Goal: Transaction & Acquisition: Purchase product/service

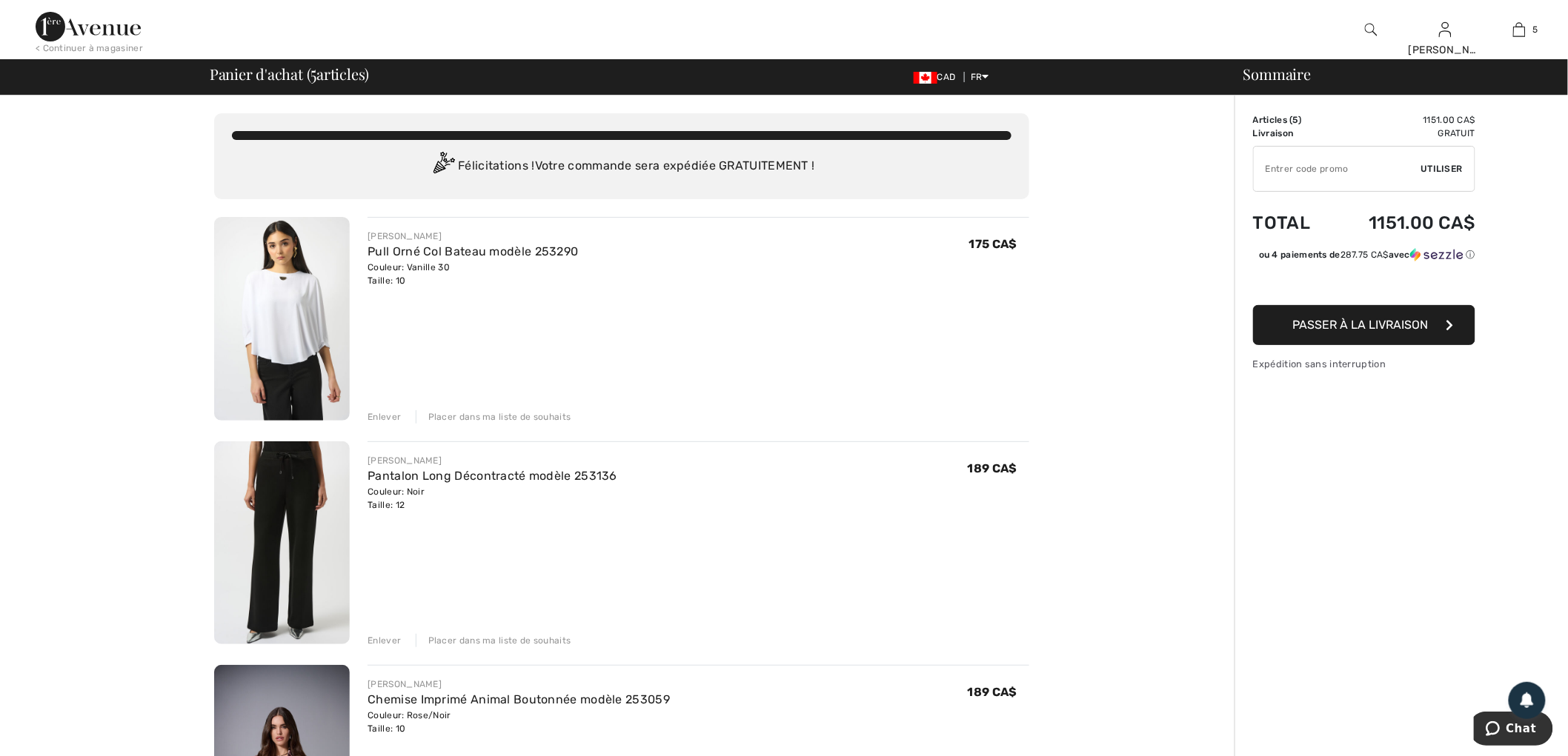
scroll to position [329, 0]
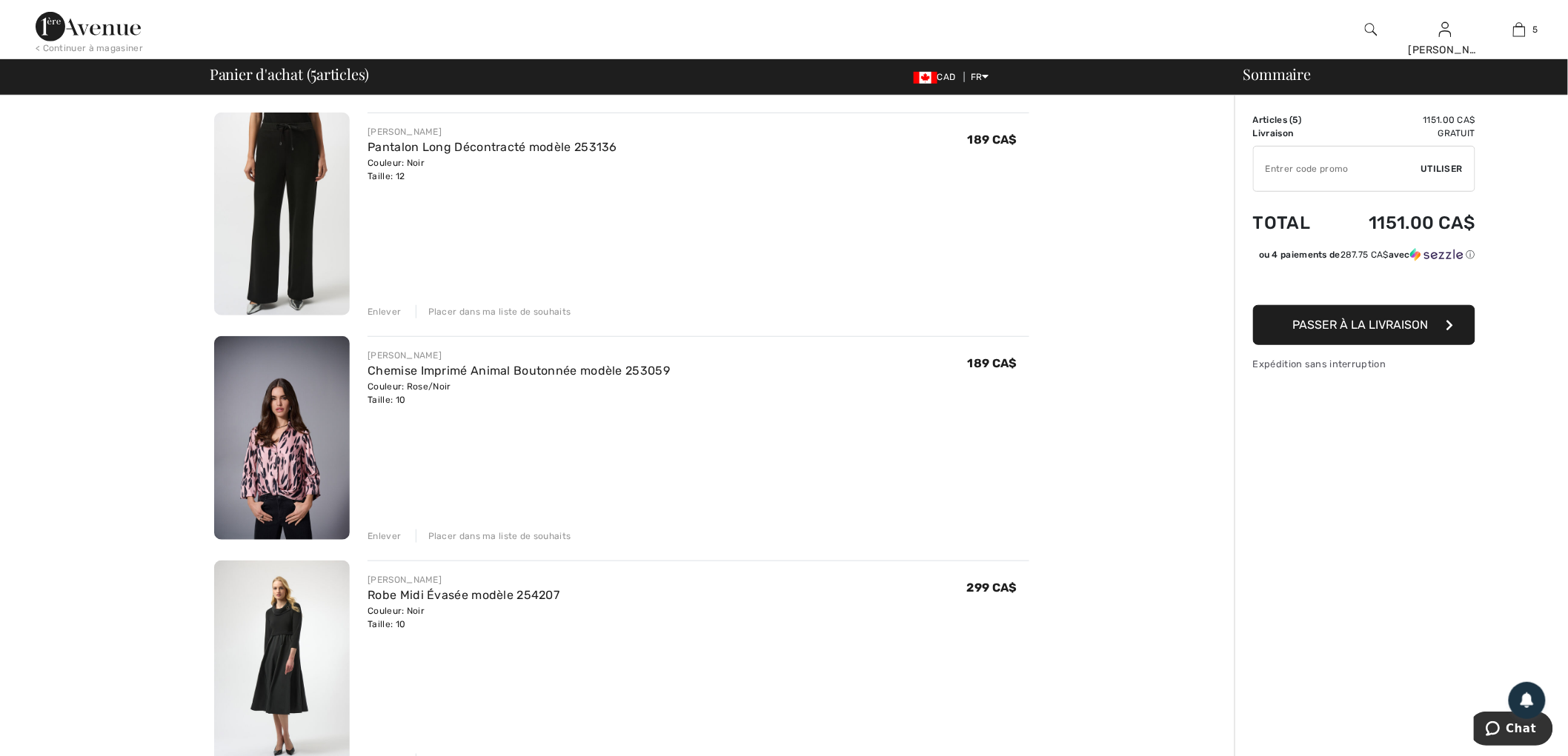
click at [305, 633] on img at bounding box center [281, 662] width 135 height 204
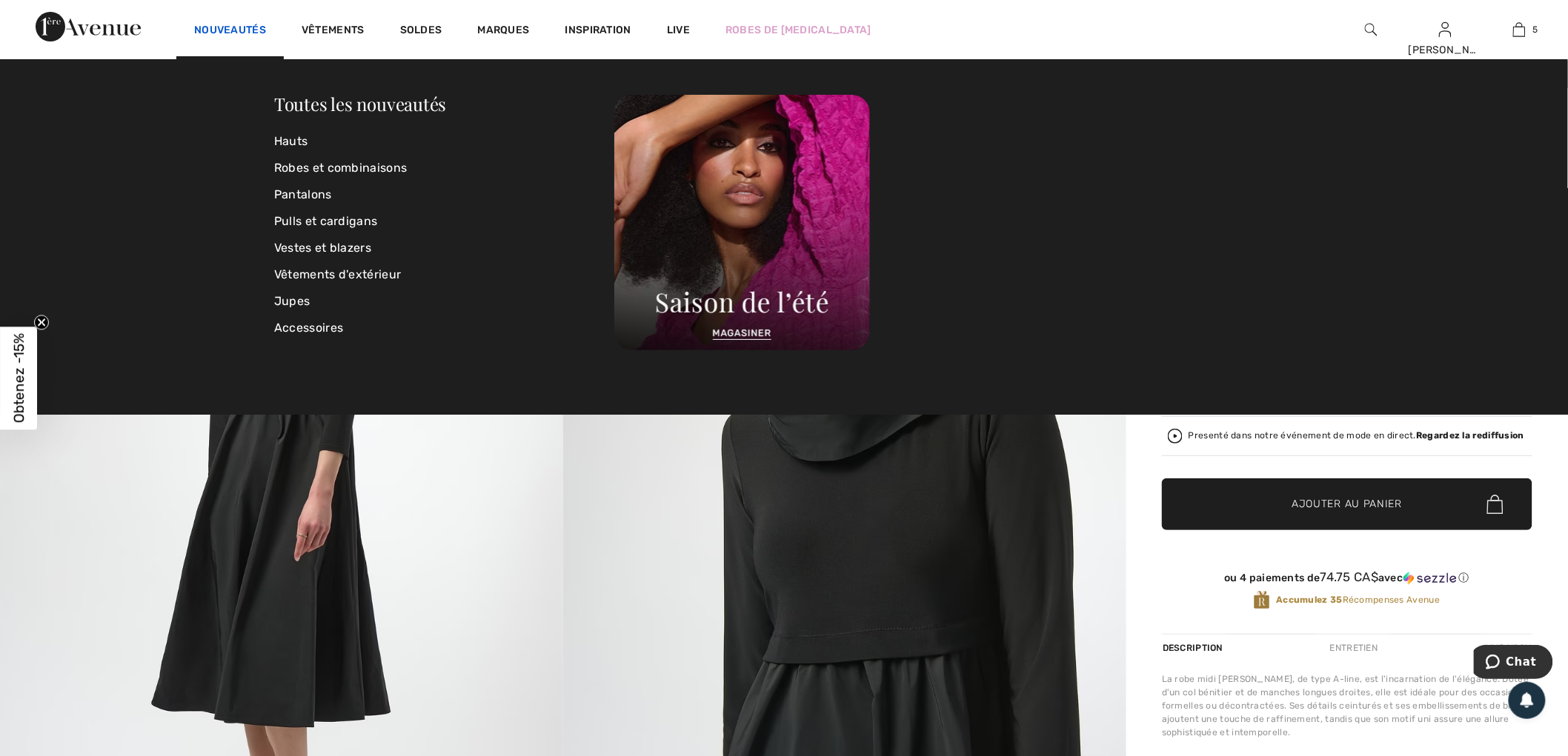
click at [239, 32] on link "Nouveautés" at bounding box center [230, 31] width 72 height 16
click at [295, 135] on link "Hauts" at bounding box center [444, 141] width 340 height 27
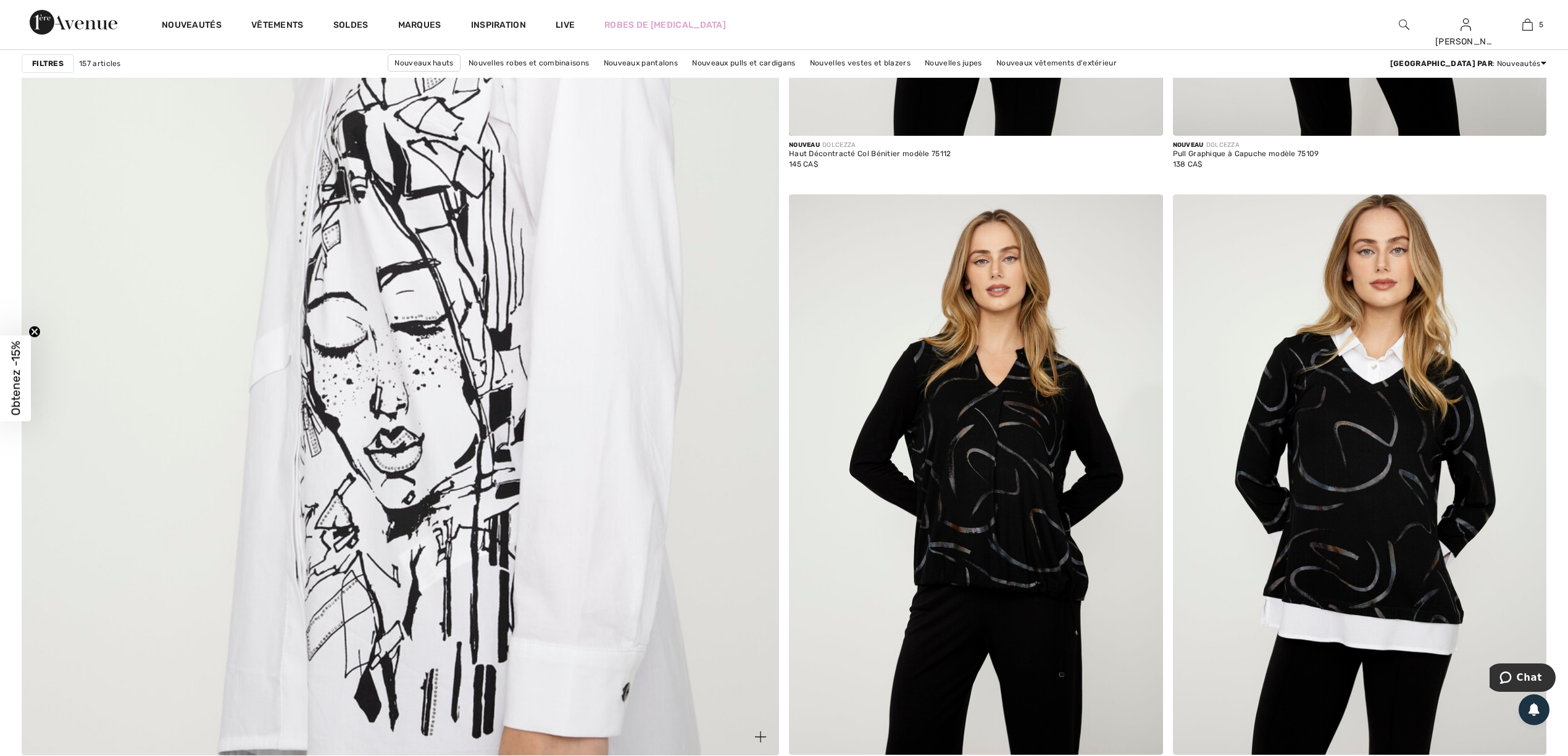
scroll to position [5432, 0]
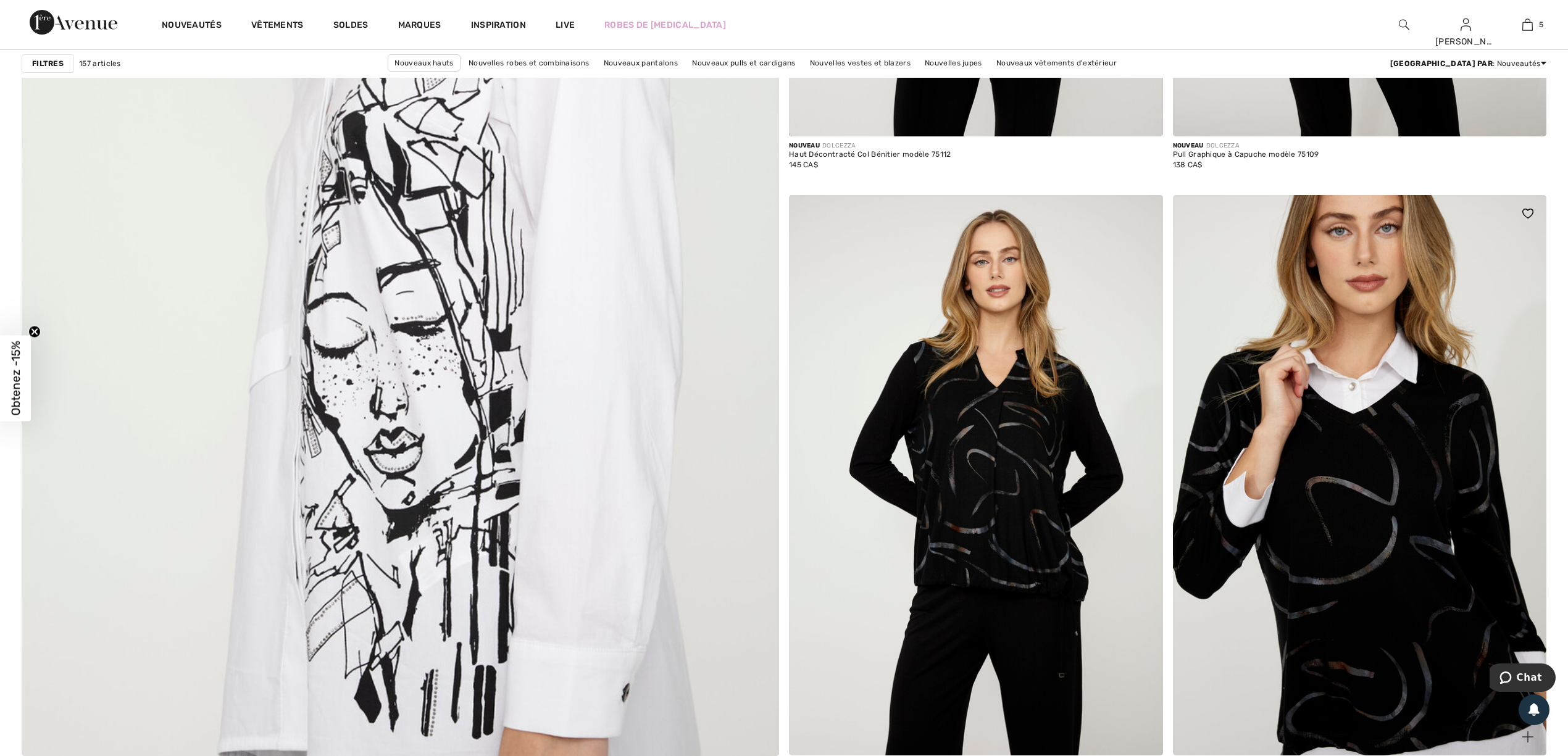
click at [1302, 548] on img at bounding box center [1359, 475] width 374 height 560
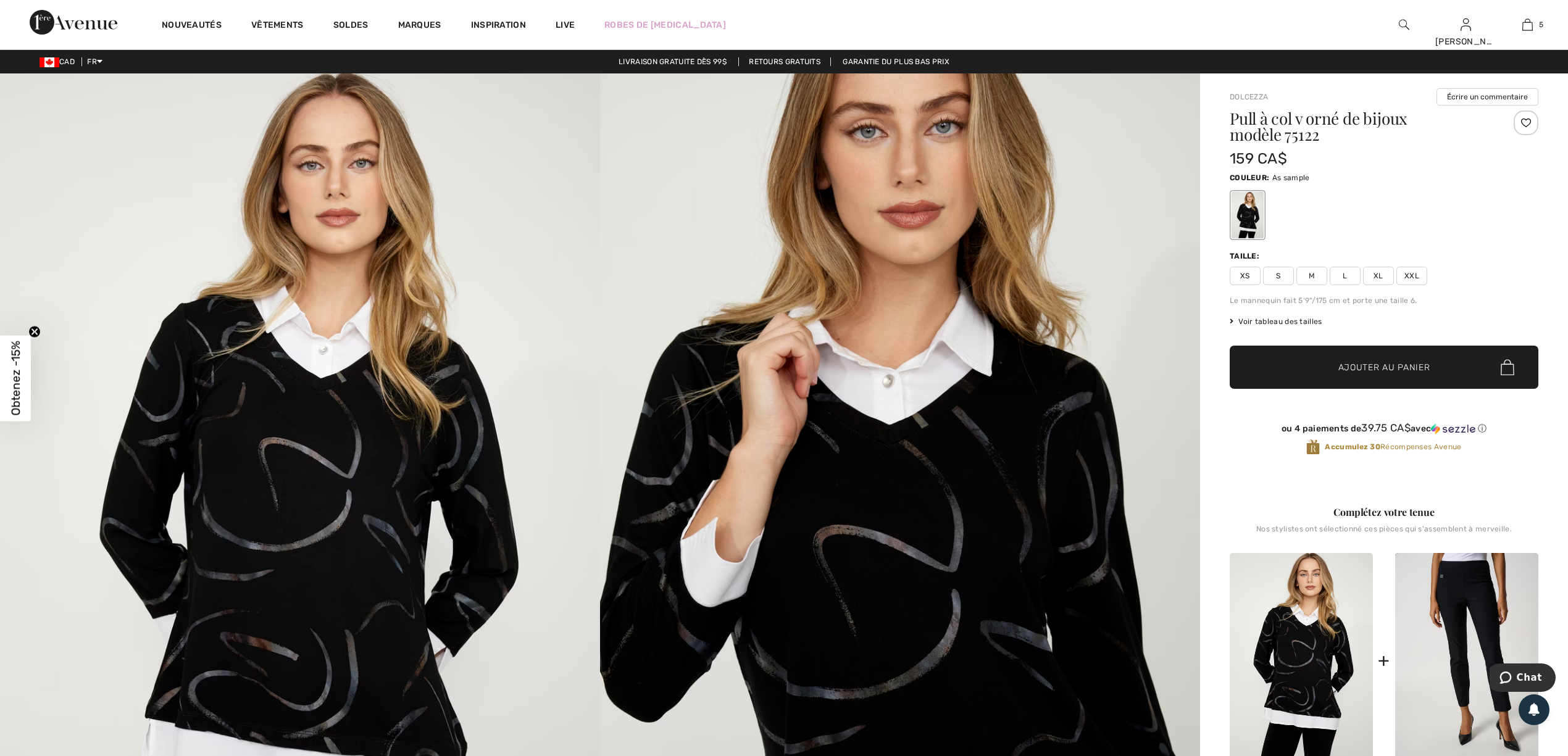
click at [1280, 319] on span "Voir tableau des tailles" at bounding box center [1276, 322] width 93 height 11
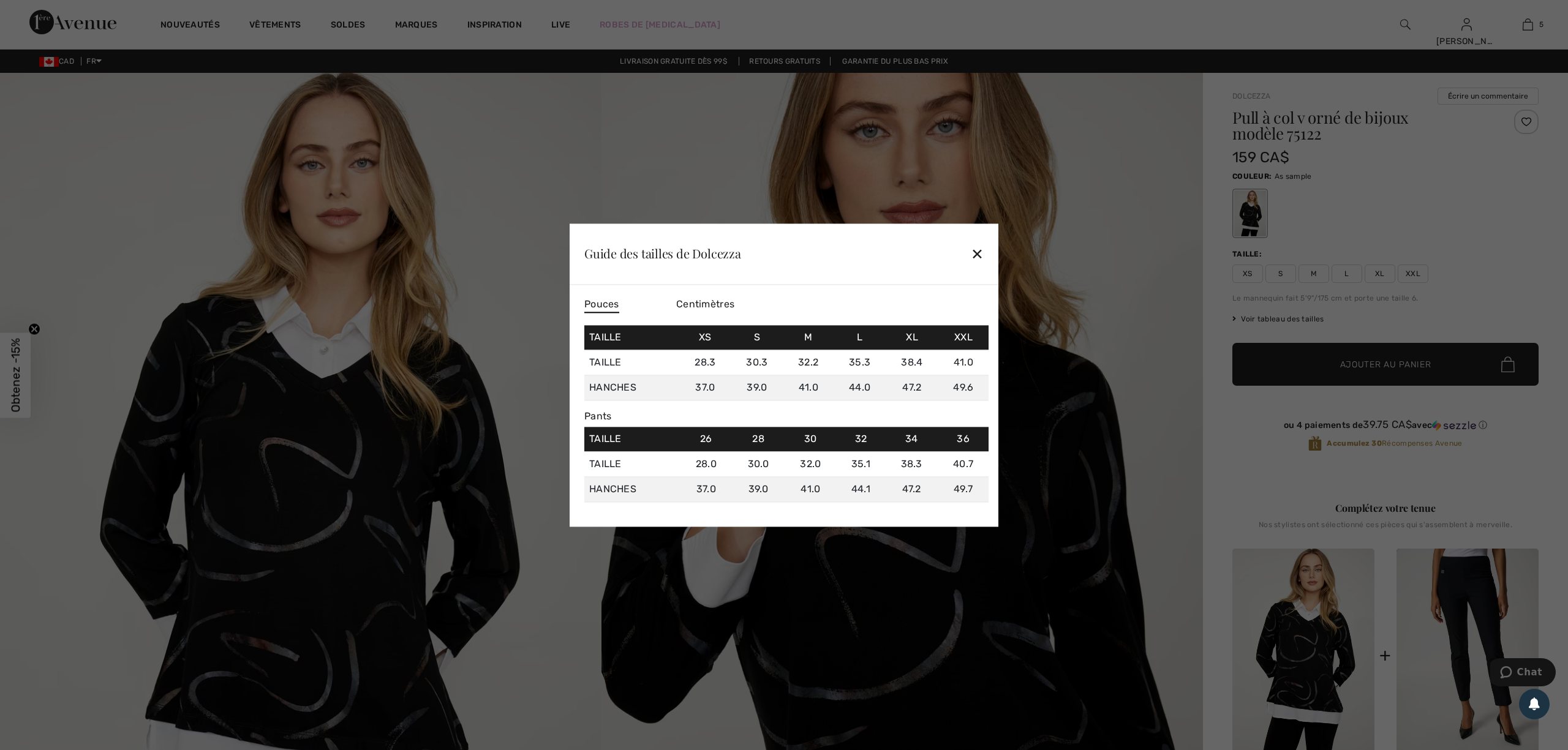
click at [982, 255] on div "✕" at bounding box center [977, 254] width 13 height 26
